Goal: Task Accomplishment & Management: Manage account settings

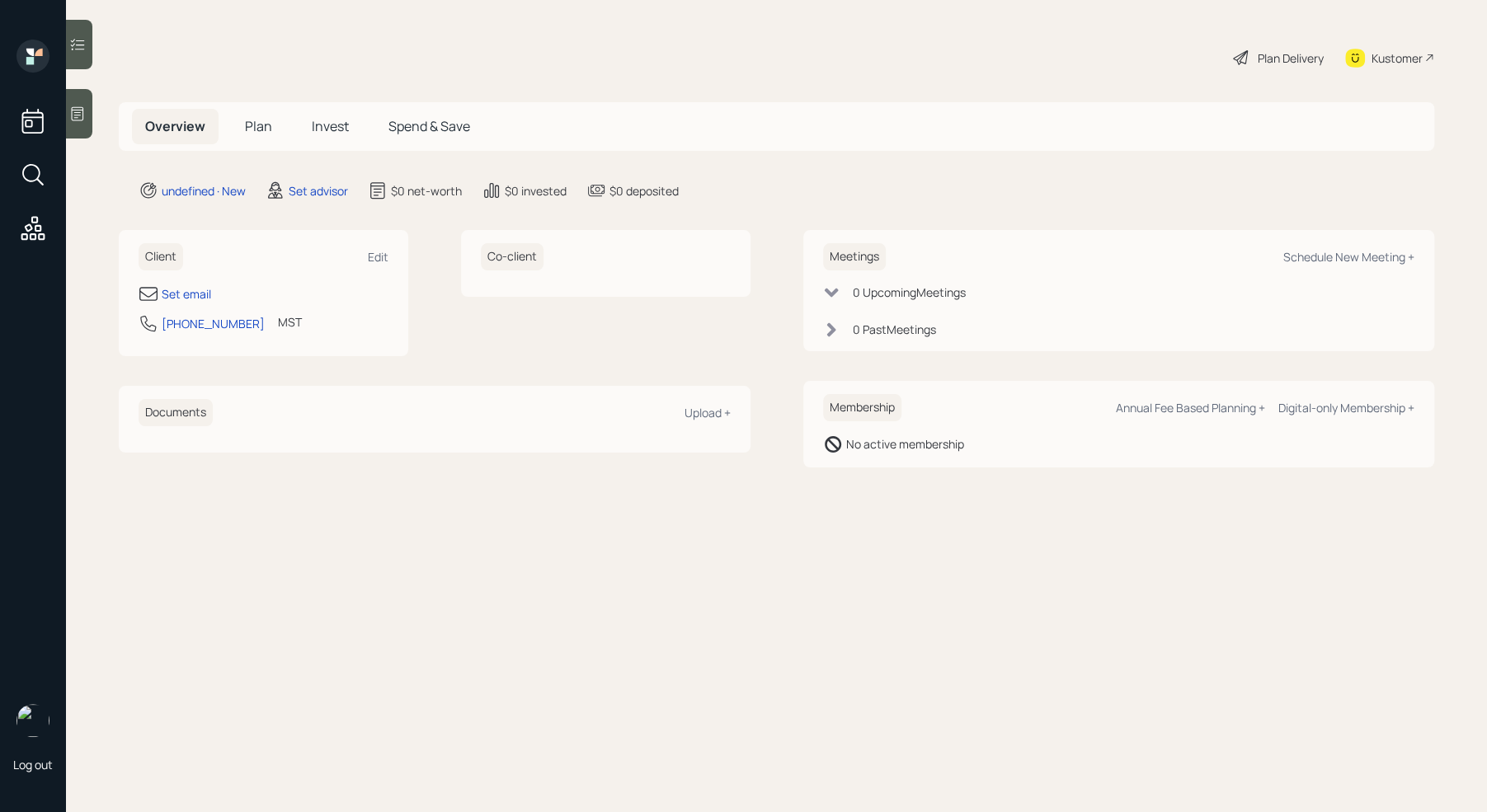
click at [62, 111] on div "Log out" at bounding box center [33, 406] width 66 height 812
click at [71, 112] on icon at bounding box center [78, 114] width 17 height 17
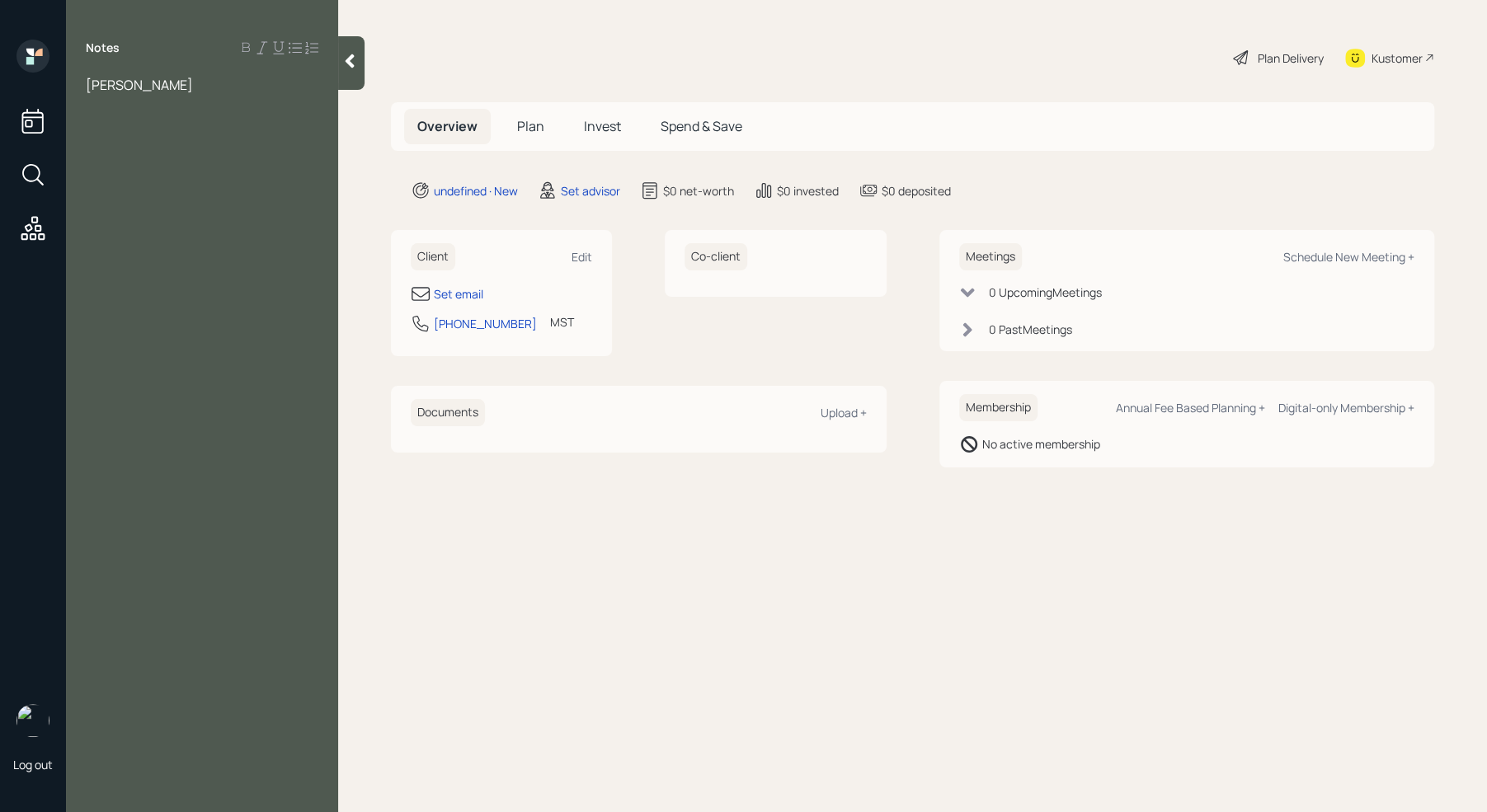
click at [188, 90] on div "[PERSON_NAME]" at bounding box center [202, 85] width 232 height 18
click at [140, 203] on div "401k" at bounding box center [202, 194] width 232 height 18
click at [121, 203] on div "401k" at bounding box center [202, 194] width 232 height 18
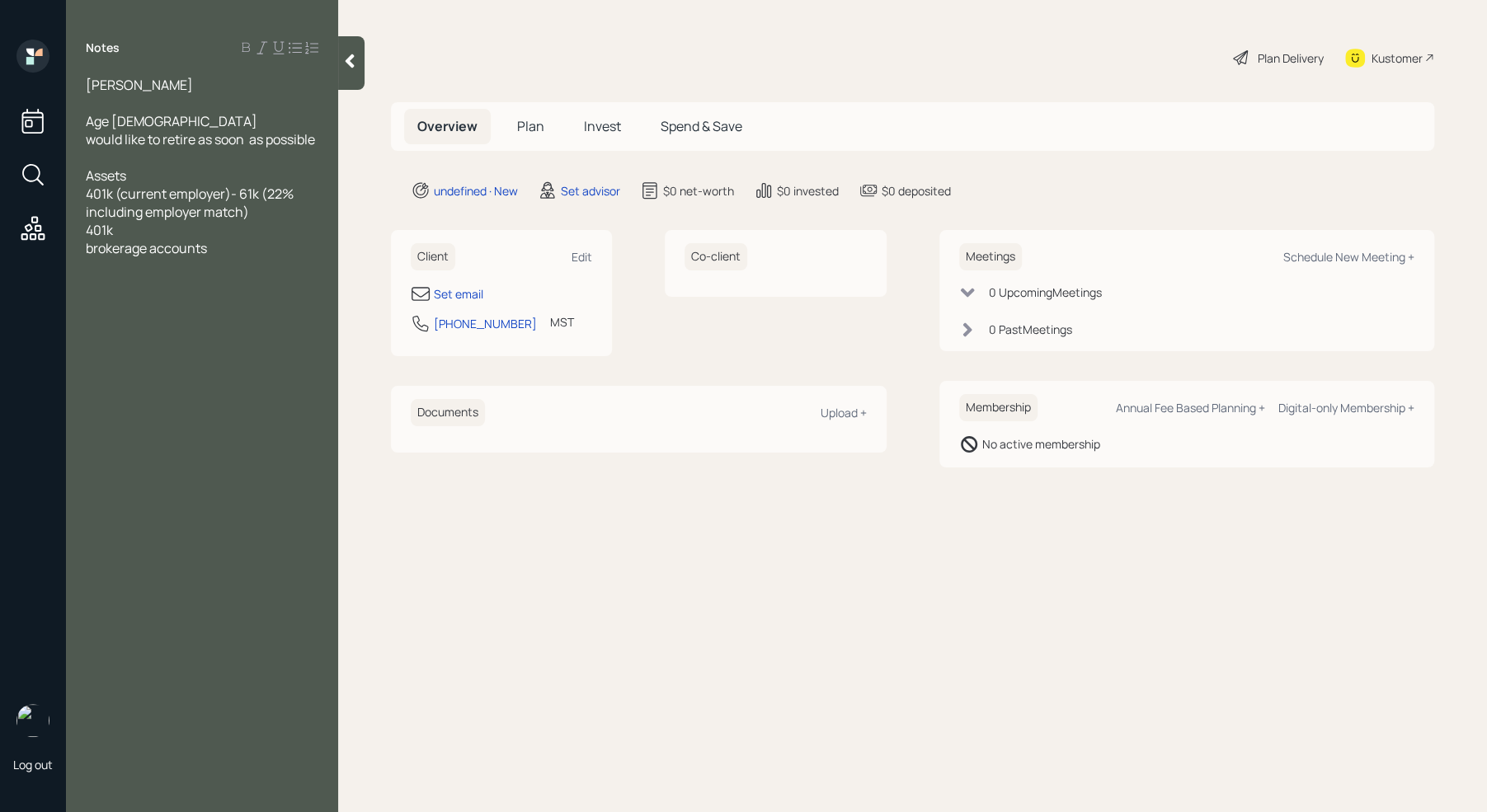
click at [131, 239] on div "401k" at bounding box center [202, 231] width 232 height 18
click at [220, 275] on div at bounding box center [202, 266] width 232 height 18
click at [215, 257] on div "brokerage accounts" at bounding box center [202, 248] width 232 height 18
click at [195, 239] on div "401k- 350k" at bounding box center [202, 231] width 232 height 18
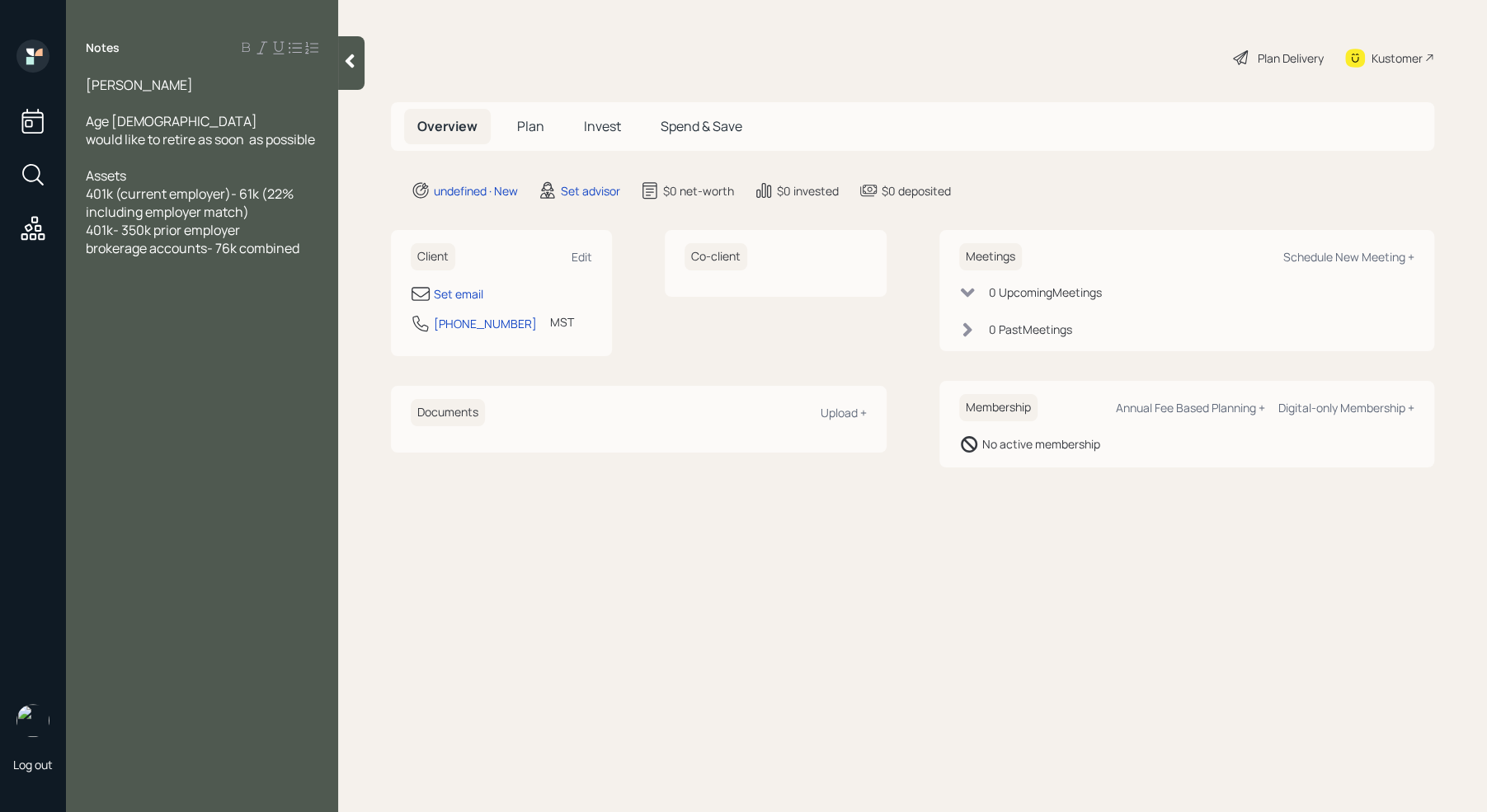
click at [307, 257] on div "brokerage accounts- 76k combined" at bounding box center [202, 248] width 232 height 18
click at [88, 293] on span "stocks on side separate to retirement" at bounding box center [198, 285] width 224 height 18
click at [161, 312] on div "Has stocks on side separate to retirement" at bounding box center [202, 293] width 232 height 36
click at [231, 330] on div "Primary home value" at bounding box center [202, 321] width 232 height 18
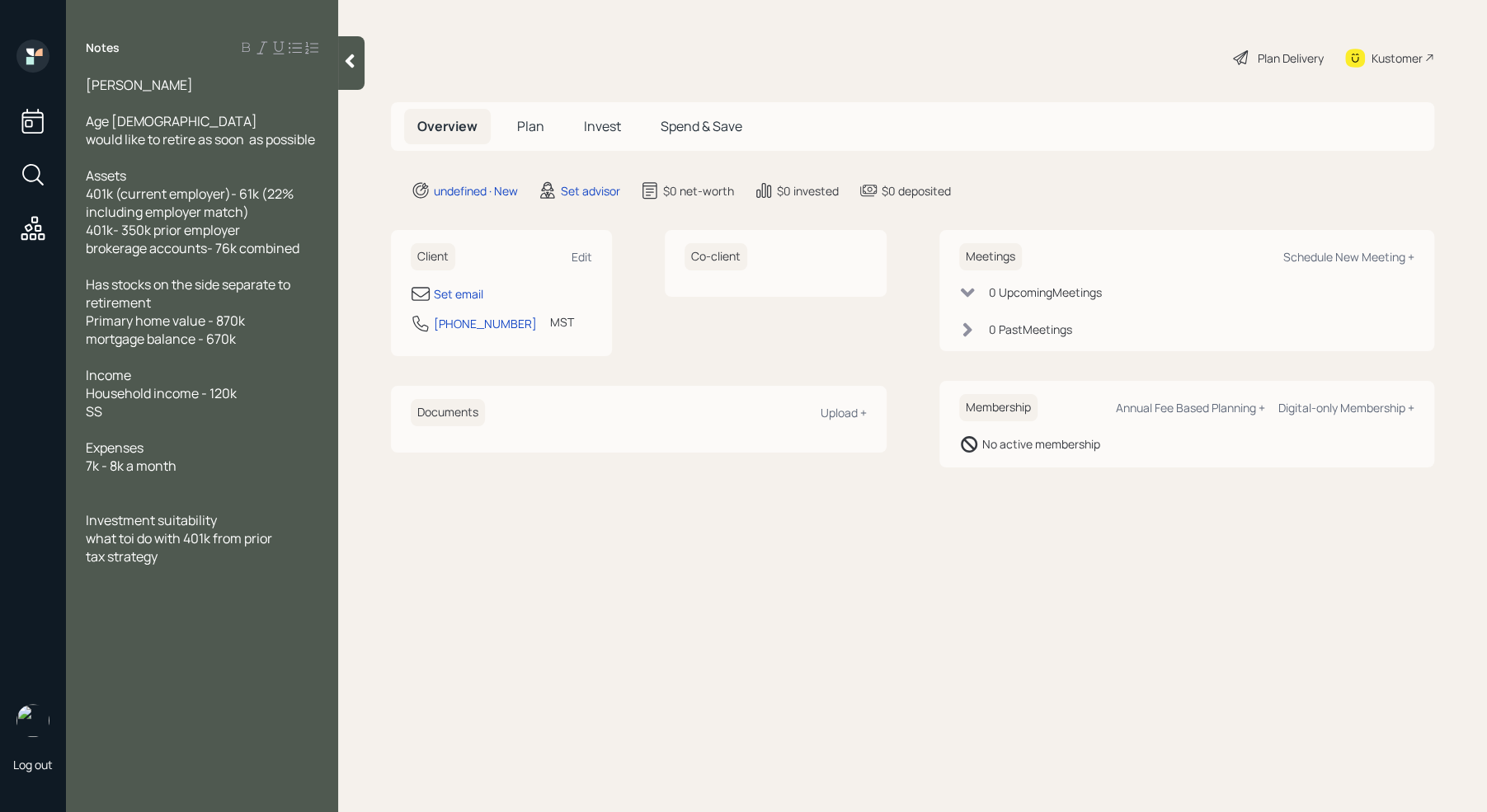
click at [138, 547] on span "what toi do with 401k from prior" at bounding box center [179, 539] width 186 height 18
click at [317, 257] on div "brokerage accounts- 76k combined" at bounding box center [202, 248] width 232 height 18
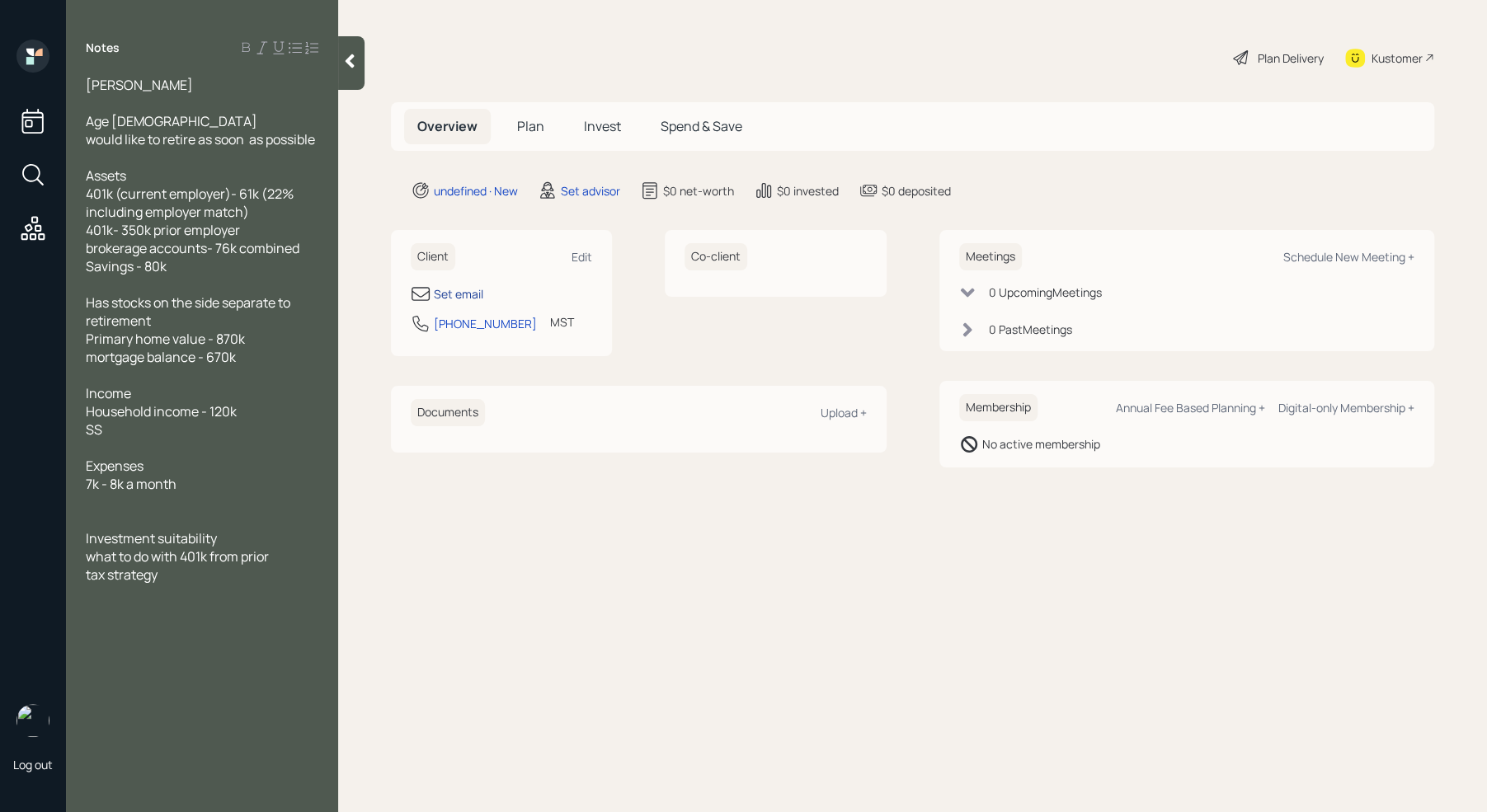
click at [474, 292] on div "Set email" at bounding box center [458, 294] width 49 height 18
select select "America/[GEOGRAPHIC_DATA]"
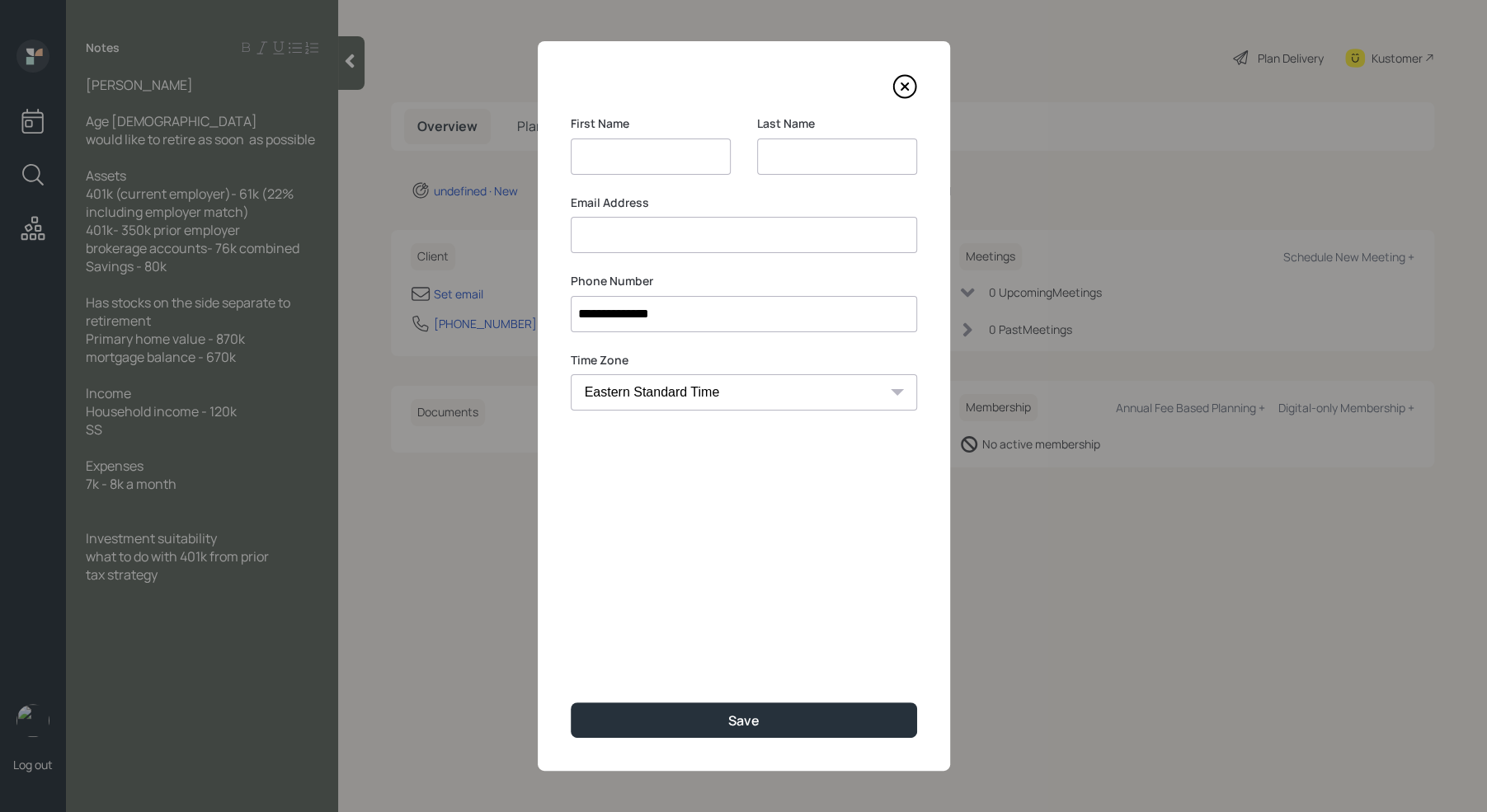
click at [853, 240] on input at bounding box center [744, 235] width 347 height 36
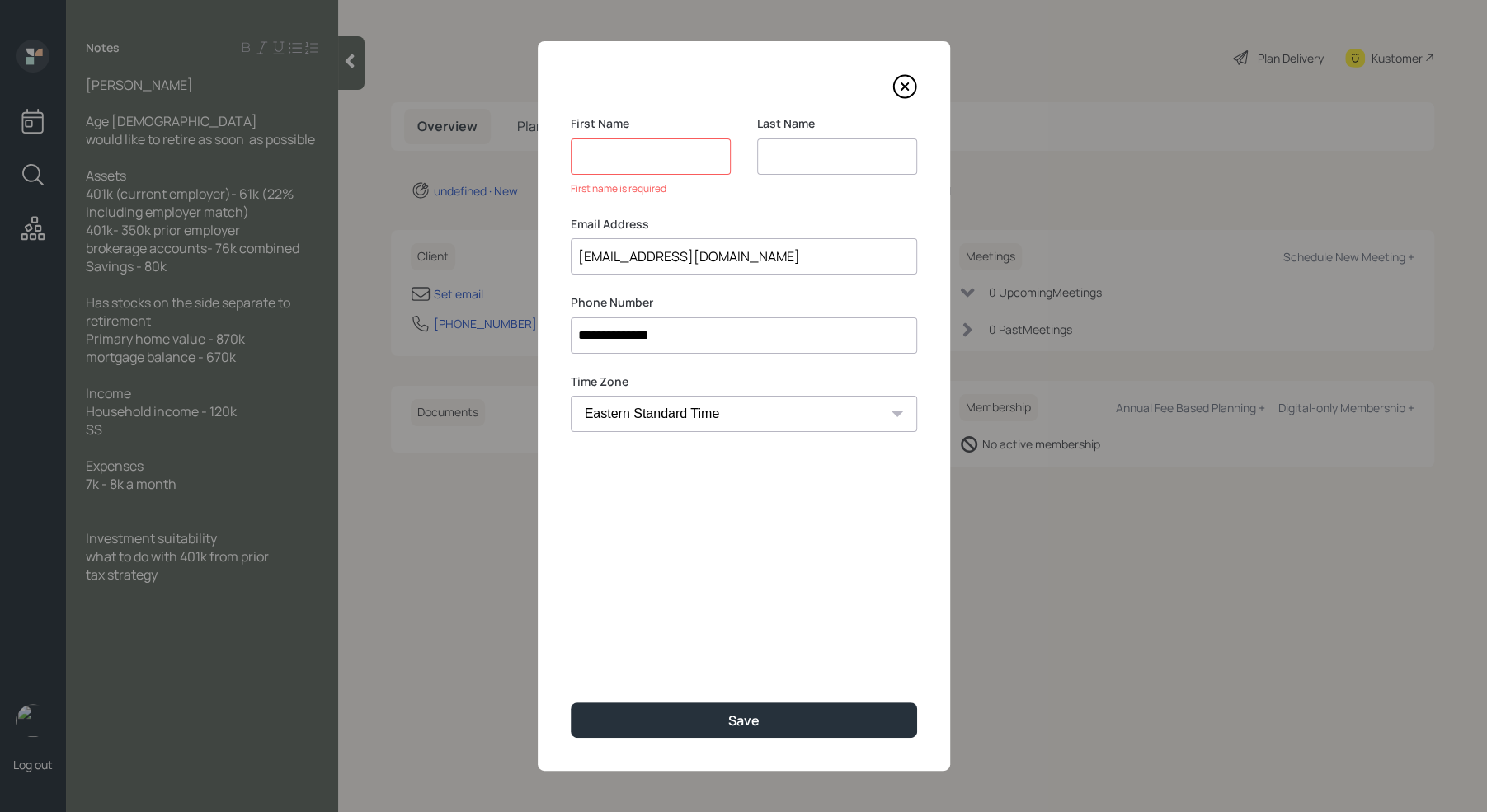
type input "[EMAIL_ADDRESS][DOMAIN_NAME]"
click at [632, 164] on input at bounding box center [651, 156] width 160 height 36
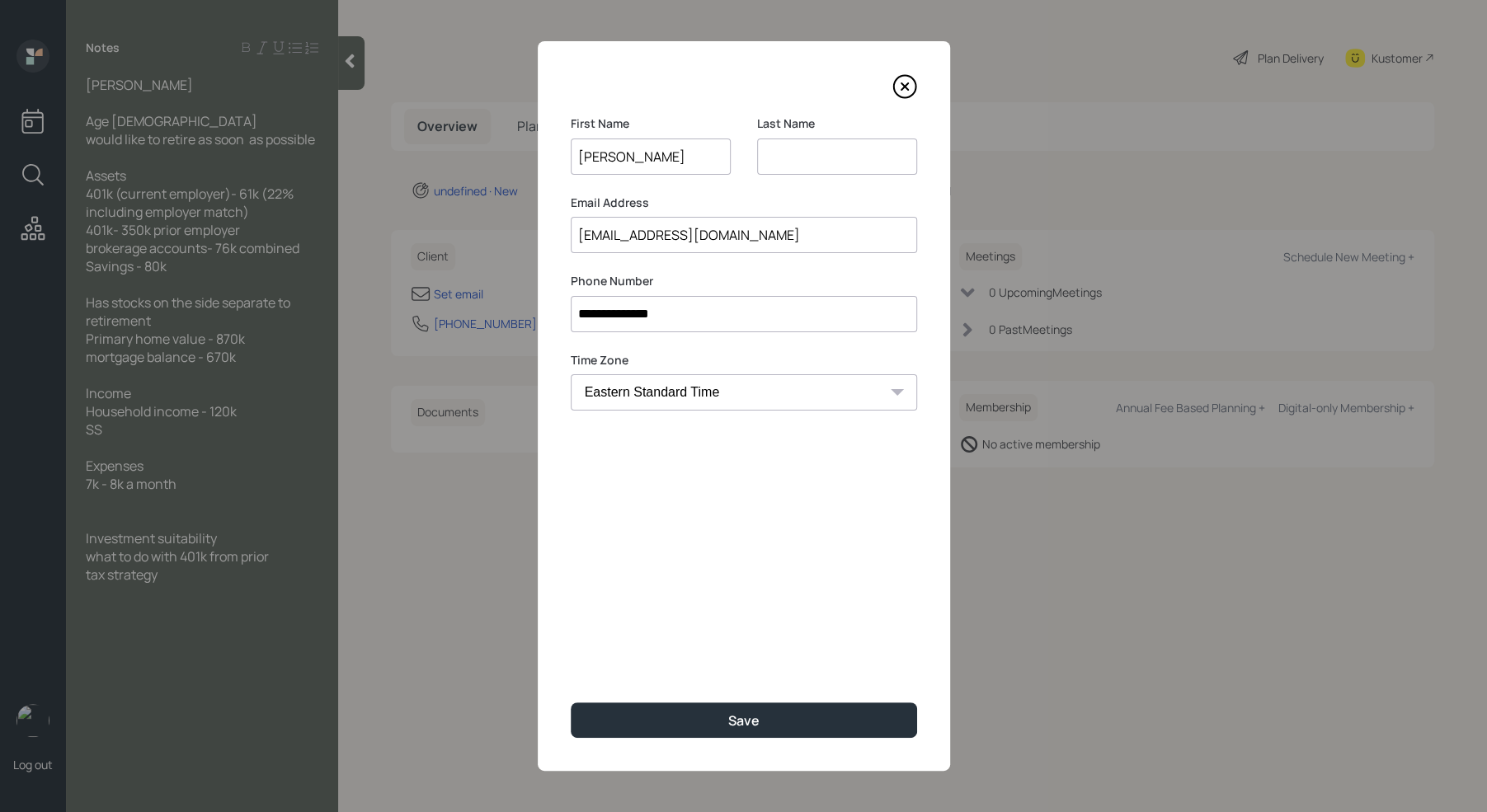
type input "[PERSON_NAME]"
click at [806, 151] on input at bounding box center [837, 156] width 160 height 36
type input "[PERSON_NAME]"
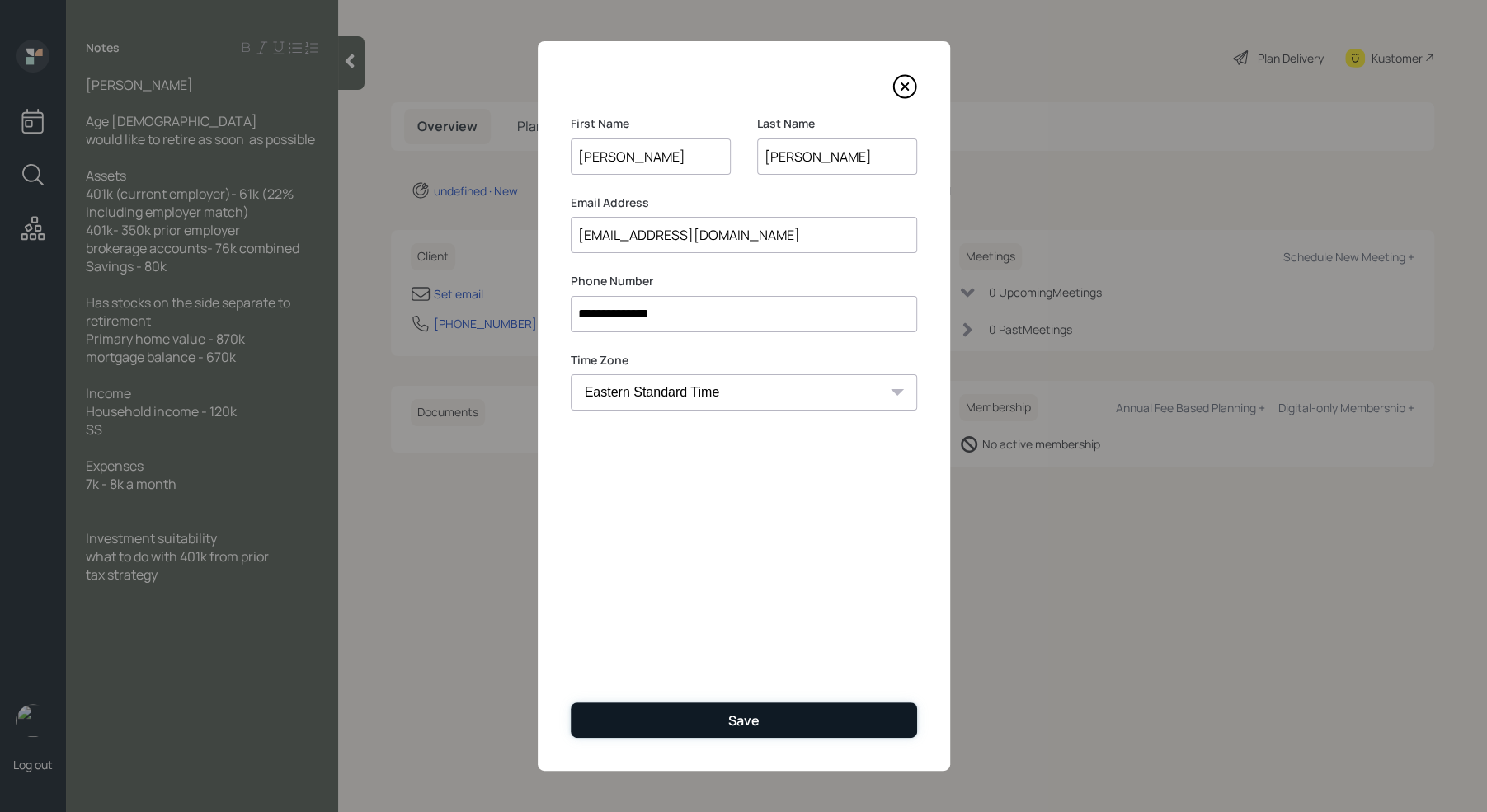
click at [754, 718] on div "Save" at bounding box center [744, 721] width 32 height 18
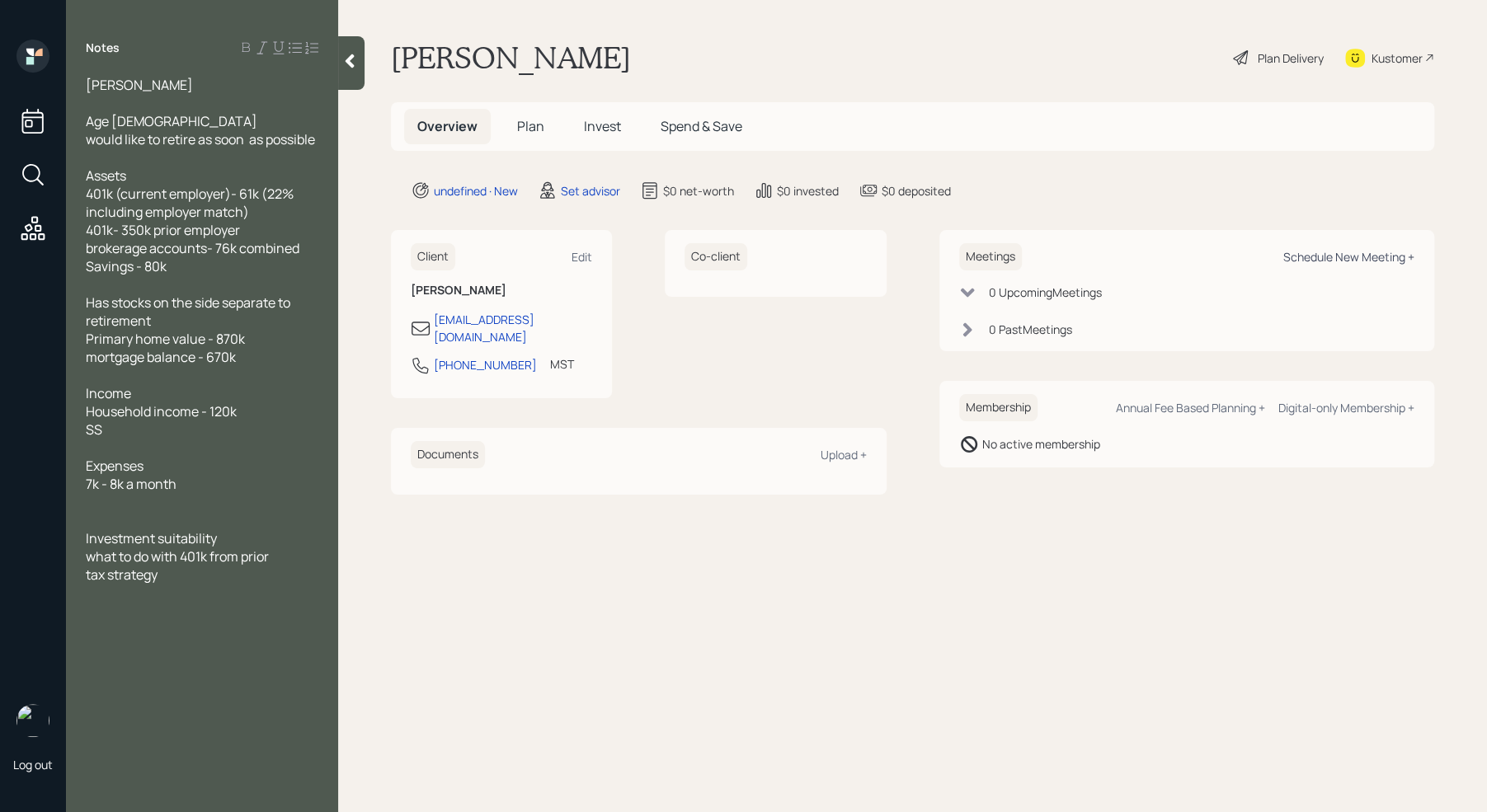
click at [1371, 251] on div "Schedule New Meeting +" at bounding box center [1348, 256] width 131 height 16
select select "round-[PERSON_NAME]"
